Goal: Task Accomplishment & Management: Use online tool/utility

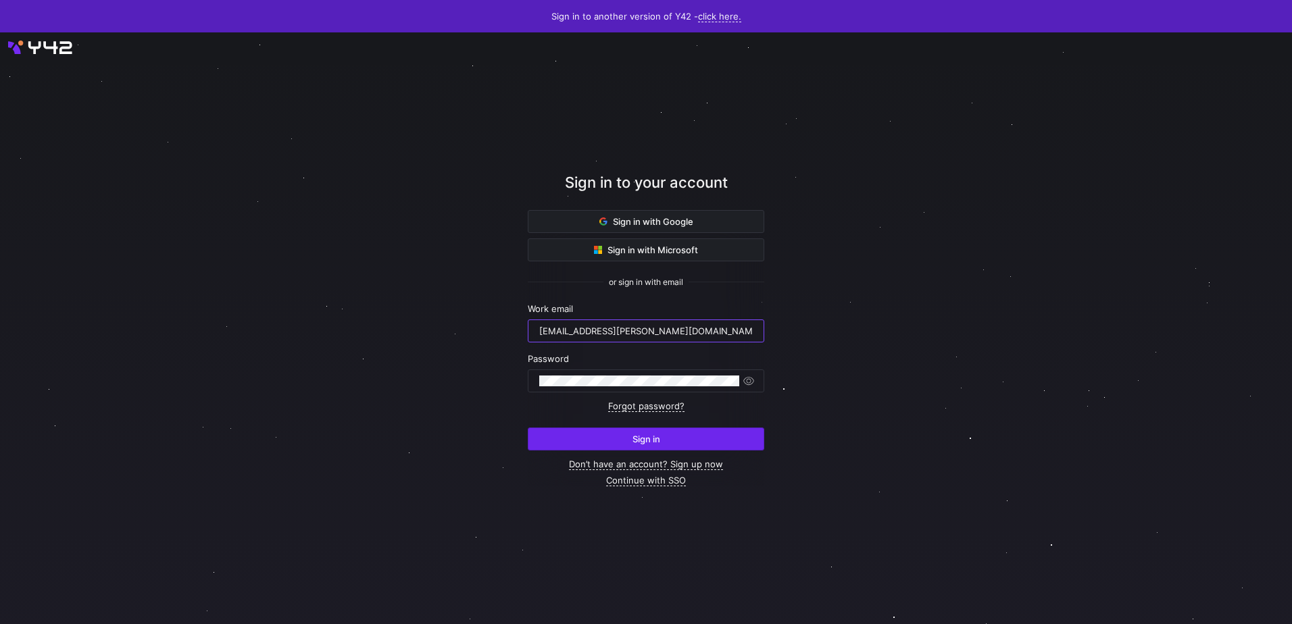
click at [657, 443] on span "Sign in" at bounding box center [646, 439] width 28 height 11
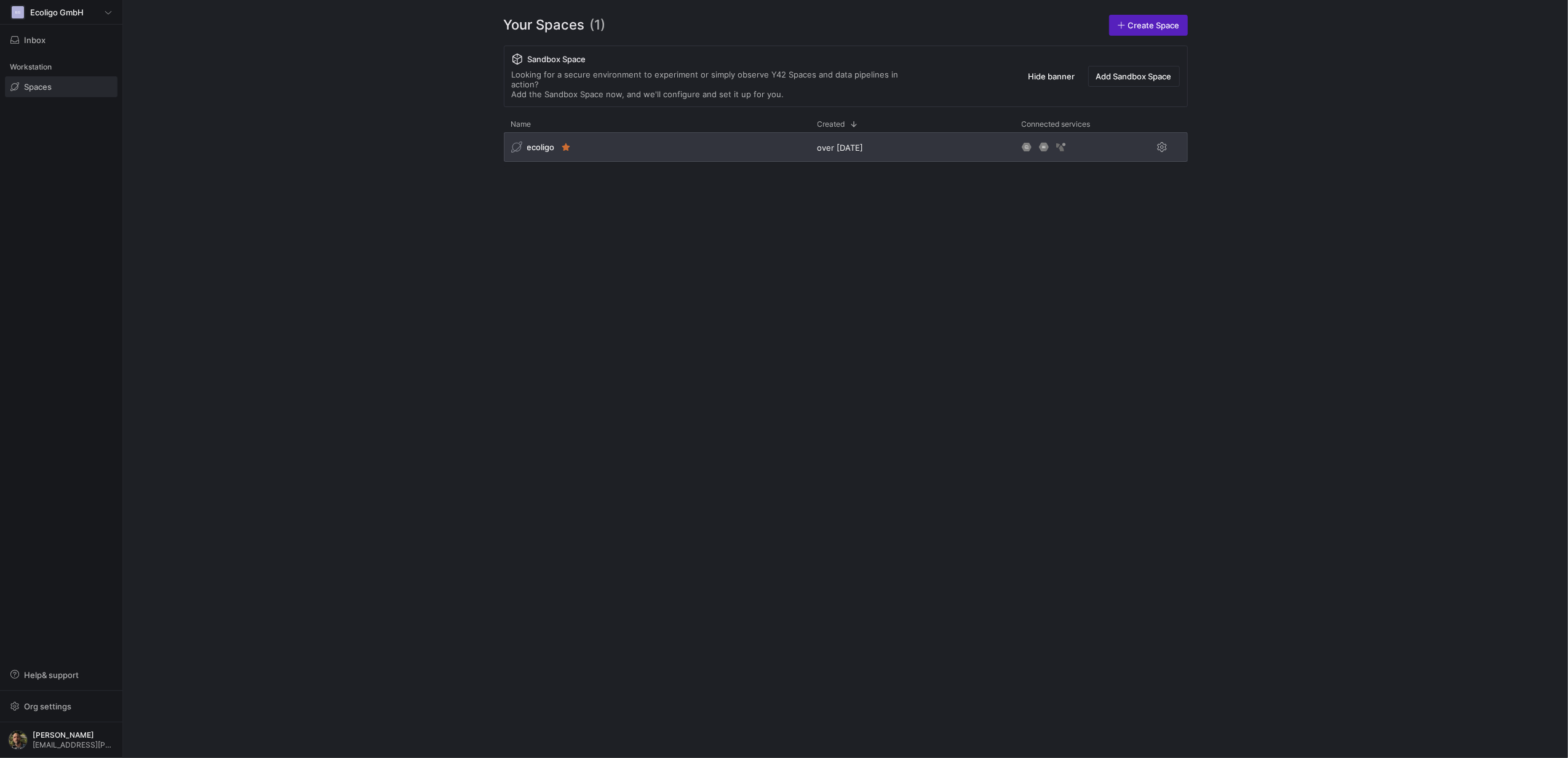
click at [602, 146] on div "ecoligo" at bounding box center [657, 147] width 307 height 29
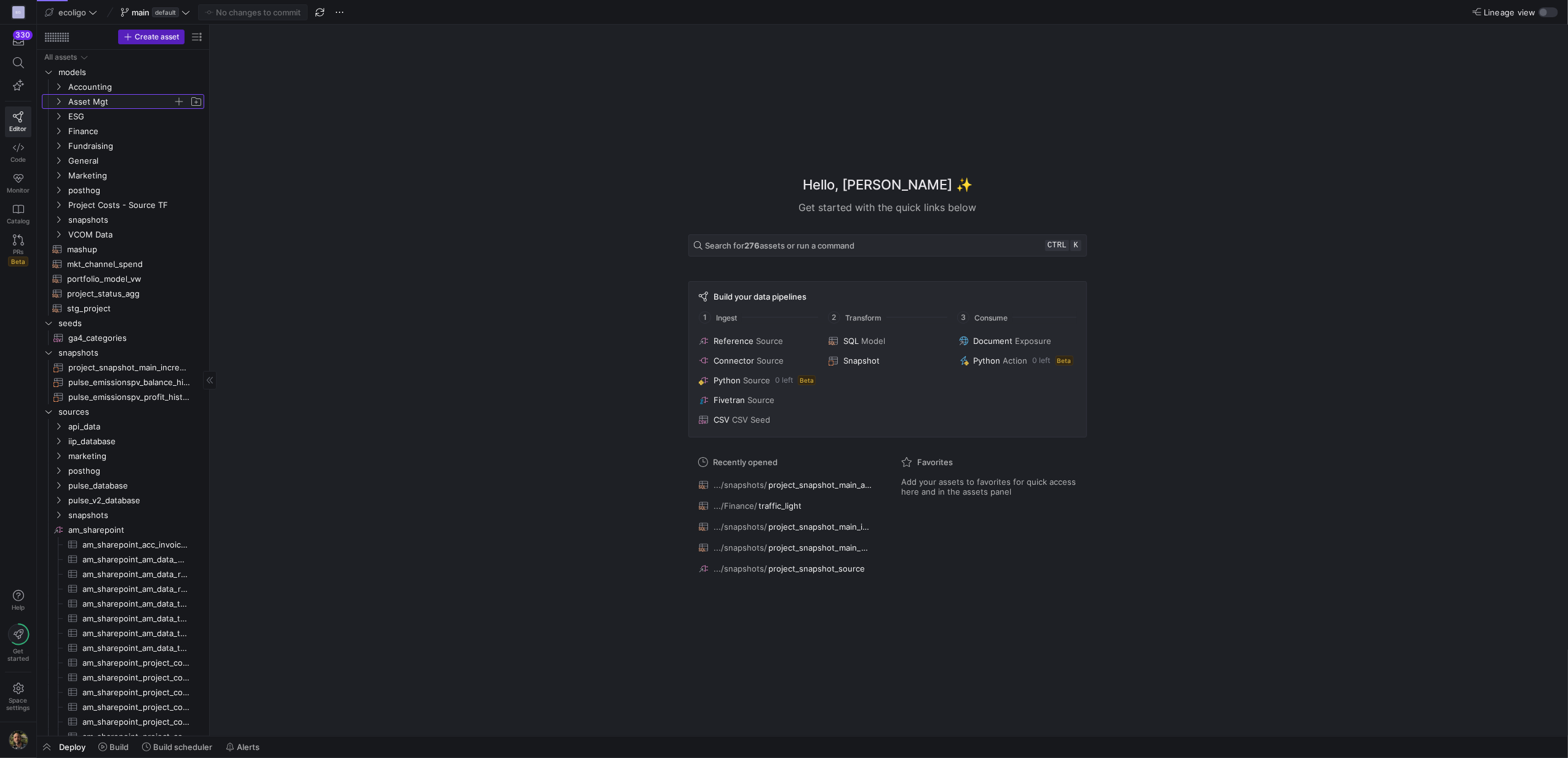
click at [57, 104] on icon "Press SPACE to select this row." at bounding box center [57, 101] width 8 height 7
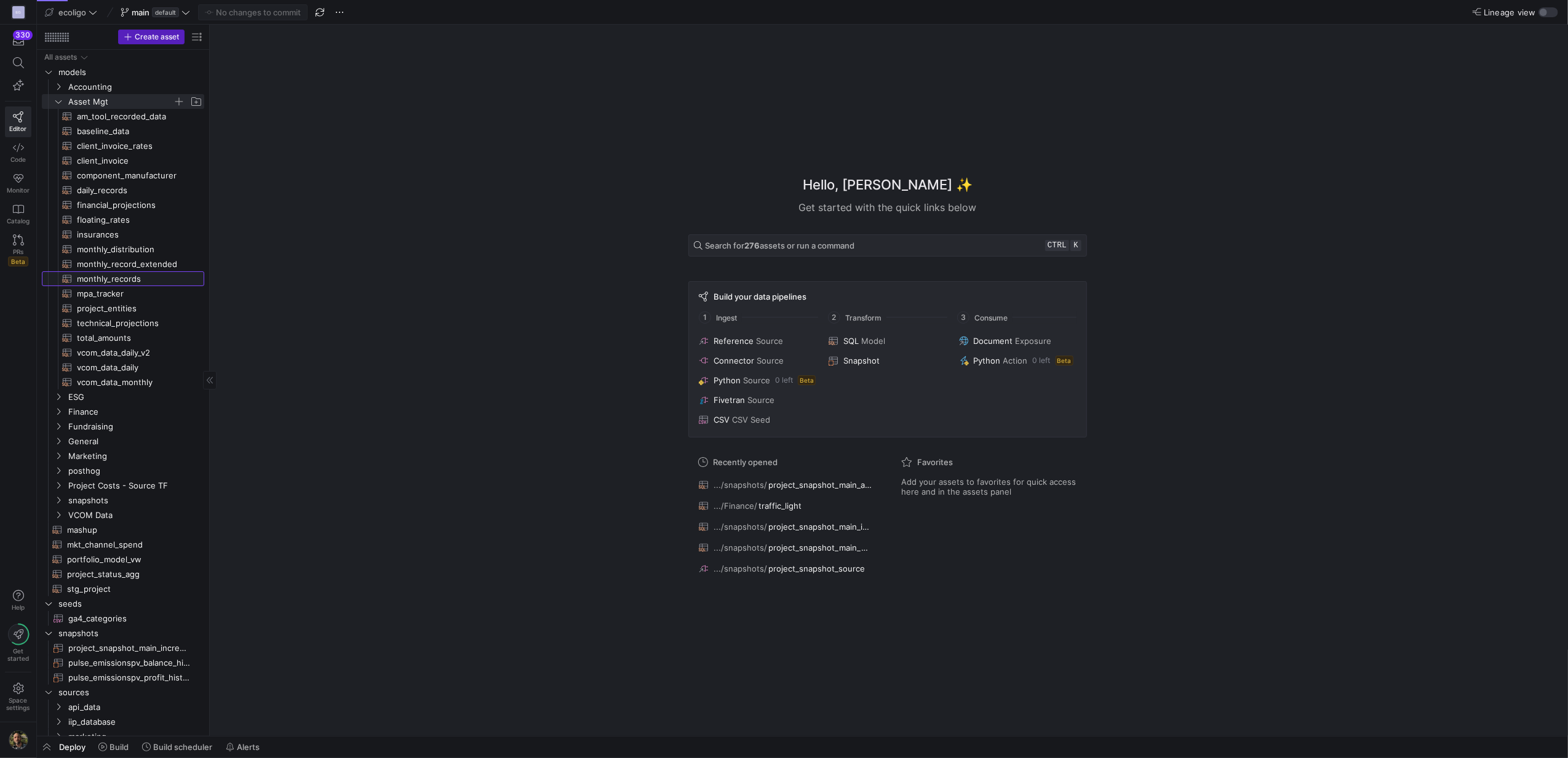
click at [104, 278] on span "monthly_records​​​​​​​​​​" at bounding box center [133, 280] width 113 height 15
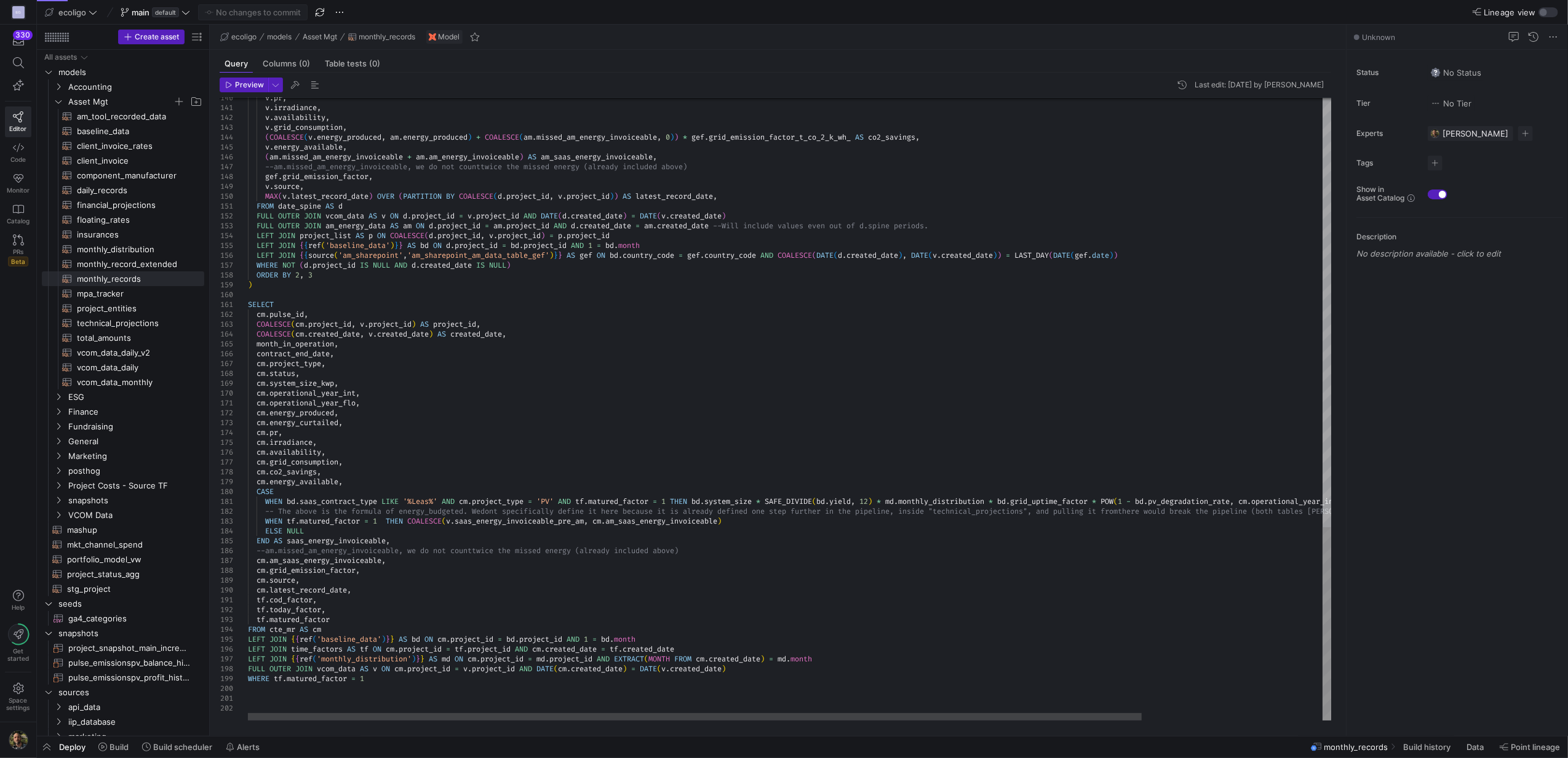
type textarea "SELECT cm.pulse_id, COALESCE(cm.project_id, v.project_id) AS project_id, COALES…"
